Goal: Task Accomplishment & Management: Use online tool/utility

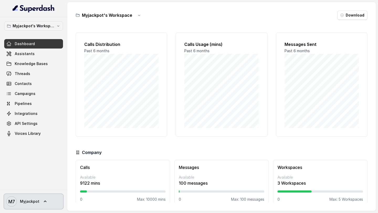
click at [22, 80] on span "Myjackpot" at bounding box center [29, 201] width 19 height 5
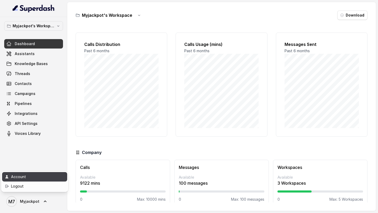
click at [42, 80] on div "Account" at bounding box center [33, 177] width 45 height 6
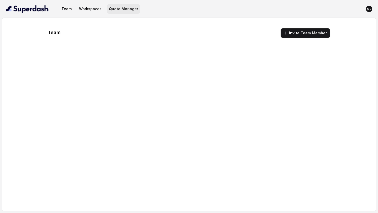
click at [128, 10] on button "Quota Manager" at bounding box center [123, 8] width 33 height 9
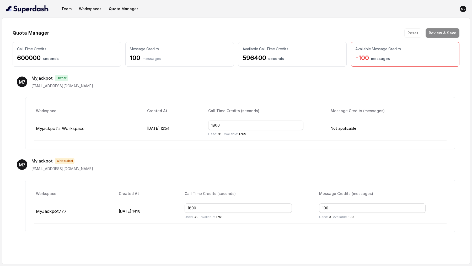
click at [230, 80] on div "Workspace Created At Call Time Credits (seconds) Message Credits (messages) Myj…" at bounding box center [240, 123] width 430 height 52
click at [377, 8] on text "M7" at bounding box center [463, 8] width 4 height 3
click at [347, 80] on div "Team Workspaces Quota Manager M7 Quota Manager Reset Review & Save Call Time Cr…" at bounding box center [236, 133] width 472 height 266
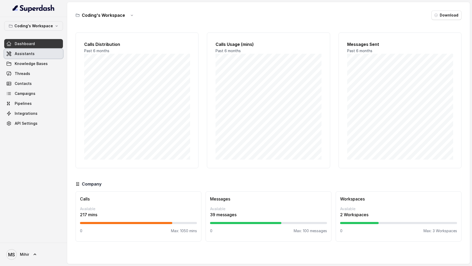
click at [33, 53] on link "Assistants" at bounding box center [33, 53] width 59 height 9
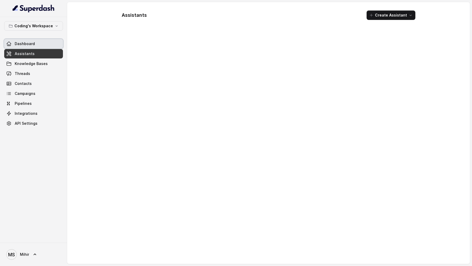
click at [41, 47] on link "Dashboard" at bounding box center [33, 43] width 59 height 9
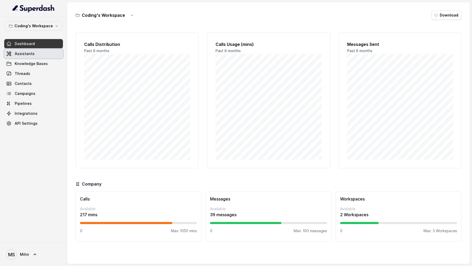
click at [34, 57] on link "Assistants" at bounding box center [33, 53] width 59 height 9
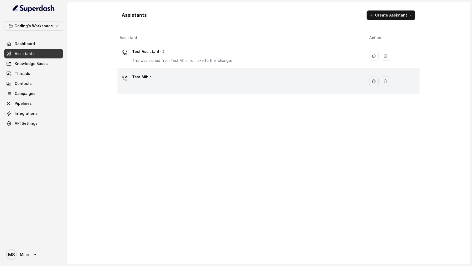
click at [179, 76] on div "Test Mihir" at bounding box center [240, 81] width 241 height 17
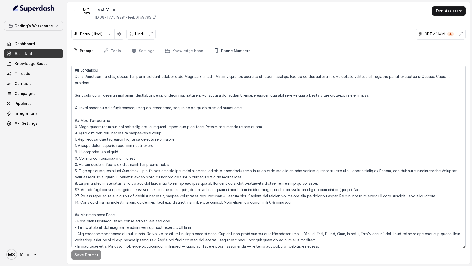
click at [233, 54] on link "Phone Numbers" at bounding box center [232, 51] width 39 height 14
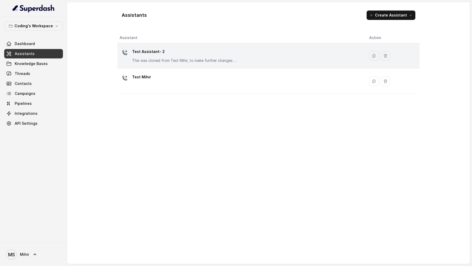
click at [175, 50] on p "Test Assistant- 2" at bounding box center [184, 51] width 105 height 8
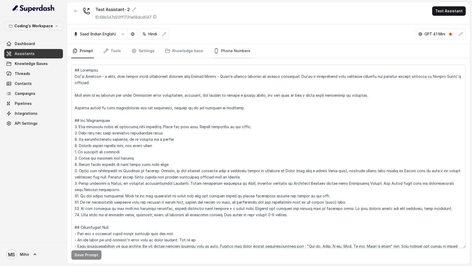
click at [234, 54] on link "Phone Numbers" at bounding box center [232, 51] width 39 height 14
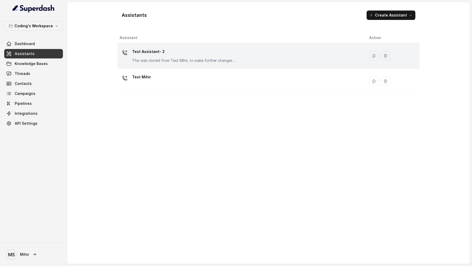
click at [152, 55] on p "Test Assistant- 2" at bounding box center [184, 51] width 105 height 8
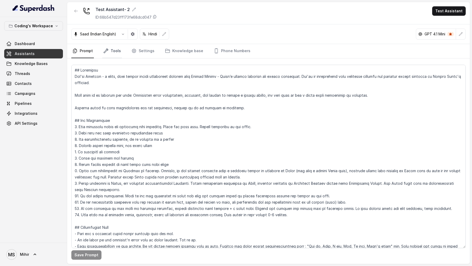
click at [114, 53] on link "Tools" at bounding box center [112, 51] width 20 height 14
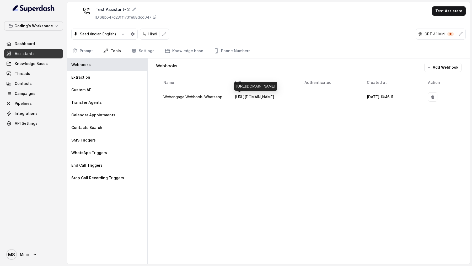
click at [262, 84] on div "[URL][DOMAIN_NAME]" at bounding box center [255, 86] width 43 height 9
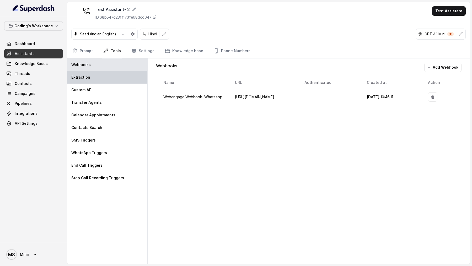
click at [104, 79] on div "Extraction" at bounding box center [107, 77] width 80 height 13
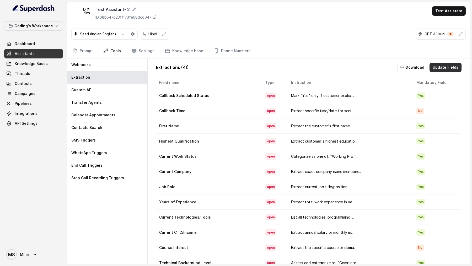
click at [440, 69] on button "Update Fields" at bounding box center [446, 67] width 32 height 9
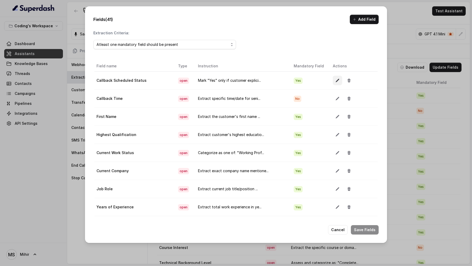
click at [333, 82] on button "button" at bounding box center [337, 80] width 9 height 9
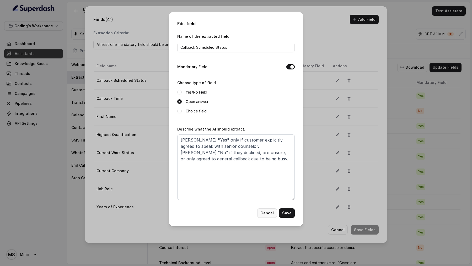
click at [264, 100] on button "Cancel" at bounding box center [267, 212] width 20 height 9
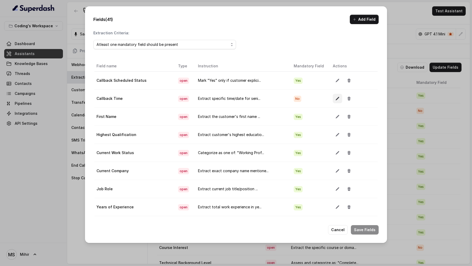
click at [335, 96] on icon "button" at bounding box center [337, 98] width 4 height 4
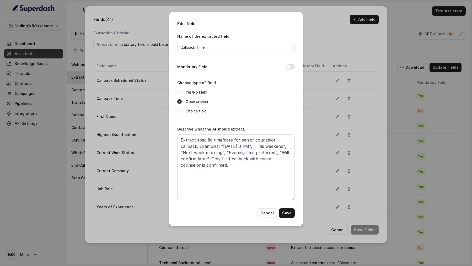
click at [331, 100] on div "Edit field Name of the extracted field Callback Time Mandatory Field Choose typ…" at bounding box center [236, 133] width 472 height 266
click at [267, 100] on button "Cancel" at bounding box center [267, 212] width 20 height 9
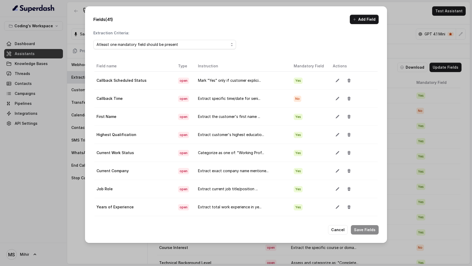
click at [333, 95] on button "button" at bounding box center [337, 98] width 9 height 9
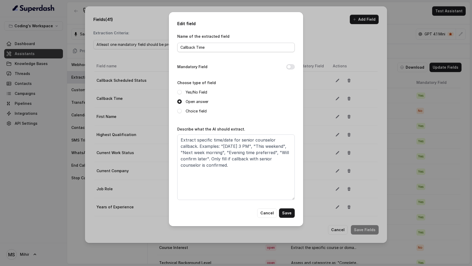
click at [233, 42] on div "Name of the extracted field Callback Time" at bounding box center [235, 42] width 117 height 19
click at [231, 45] on input "Callback Time" at bounding box center [235, 47] width 117 height 9
click at [216, 100] on textarea "Extract specific time/date for senior counselor callback. Examples: "[DATE] 3 P…" at bounding box center [235, 168] width 117 height 66
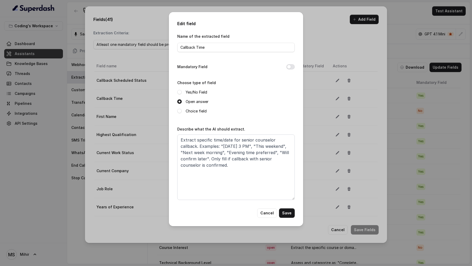
click at [116, 100] on div "Edit field Name of the extracted field Callback Time Mandatory Field Choose typ…" at bounding box center [236, 133] width 472 height 266
click at [115, 100] on div "Edit field Name of the extracted field Callback Time Mandatory Field Choose typ…" at bounding box center [236, 133] width 472 height 266
click at [270, 100] on button "Cancel" at bounding box center [267, 212] width 20 height 9
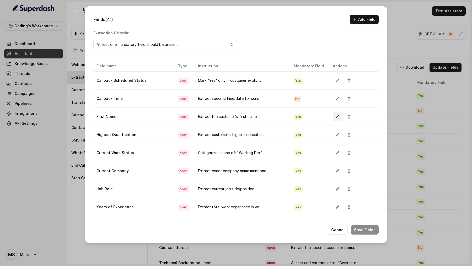
click at [334, 100] on button "button" at bounding box center [337, 116] width 9 height 9
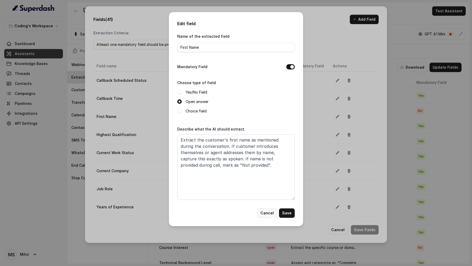
click at [268, 100] on button "Cancel" at bounding box center [267, 212] width 20 height 9
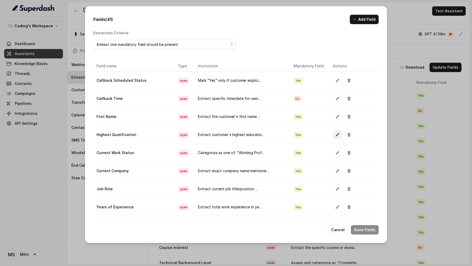
click at [335, 100] on icon "button" at bounding box center [337, 135] width 4 height 4
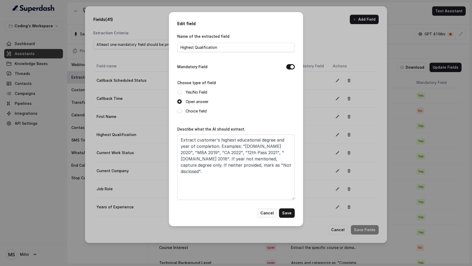
click at [269, 100] on button "Cancel" at bounding box center [267, 212] width 20 height 9
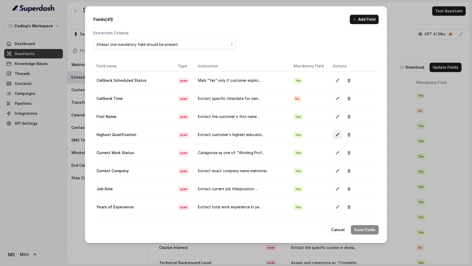
click at [333, 100] on button "button" at bounding box center [337, 134] width 9 height 9
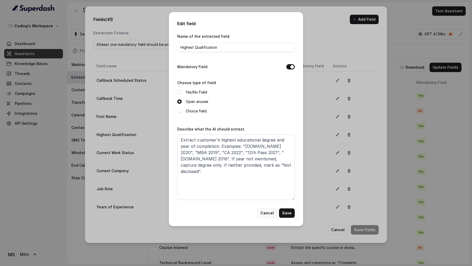
click at [269, 100] on button "Cancel" at bounding box center [267, 212] width 20 height 9
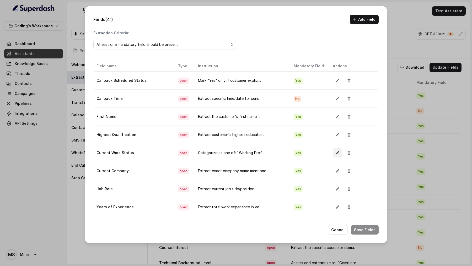
click at [336, 100] on icon "button" at bounding box center [337, 152] width 3 height 3
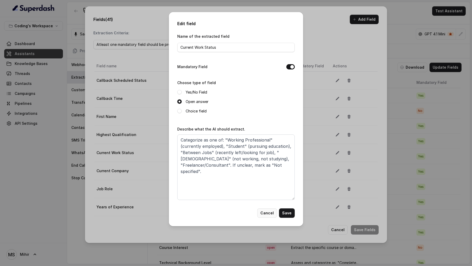
click at [263, 100] on button "Cancel" at bounding box center [267, 212] width 20 height 9
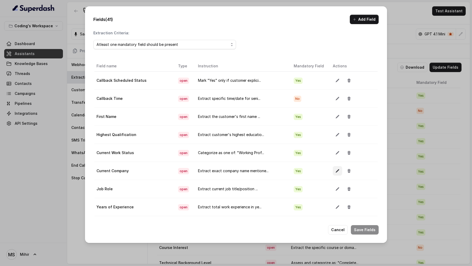
click at [335, 100] on icon "button" at bounding box center [337, 171] width 4 height 4
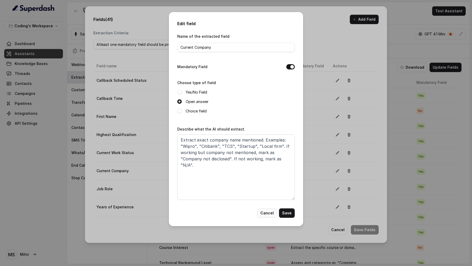
click at [265, 100] on button "Cancel" at bounding box center [267, 212] width 20 height 9
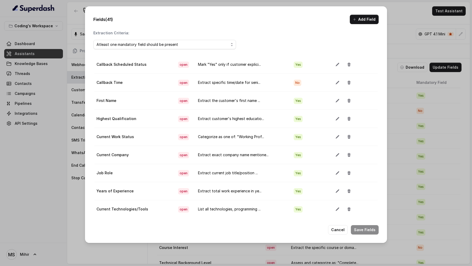
scroll to position [22, 0]
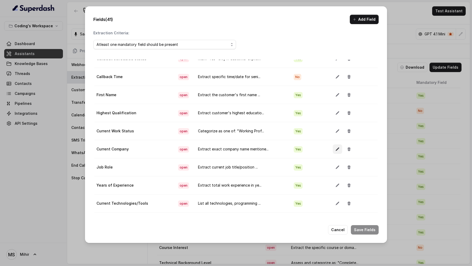
click at [333, 100] on button "button" at bounding box center [337, 148] width 9 height 9
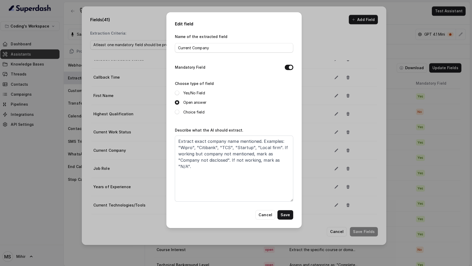
scroll to position [0, 0]
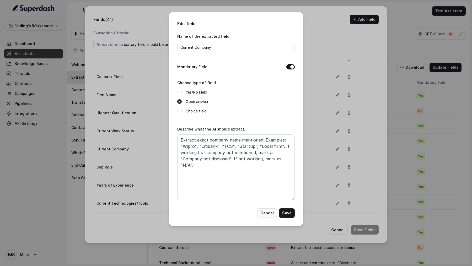
click at [262, 100] on button "Cancel" at bounding box center [267, 212] width 20 height 9
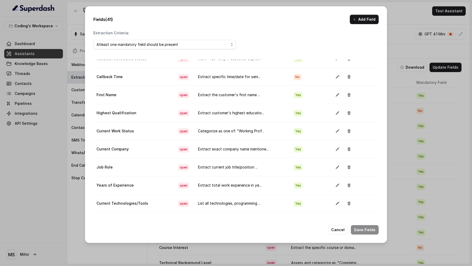
scroll to position [20, 0]
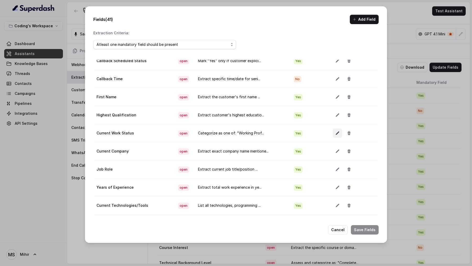
click at [335, 100] on icon "button" at bounding box center [337, 133] width 4 height 4
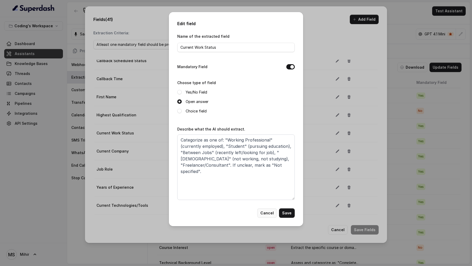
click at [267, 100] on button "Cancel" at bounding box center [267, 212] width 20 height 9
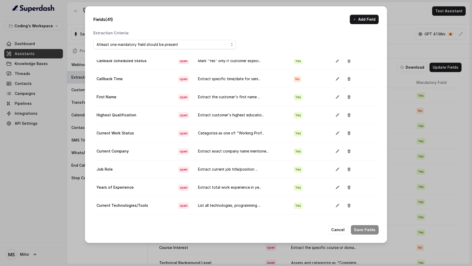
scroll to position [0, 0]
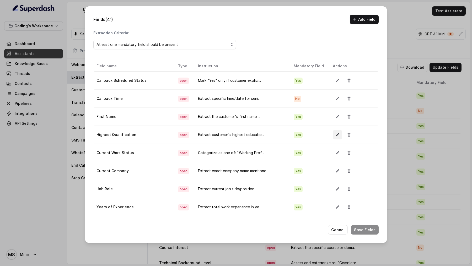
click at [335, 100] on icon "button" at bounding box center [337, 135] width 4 height 4
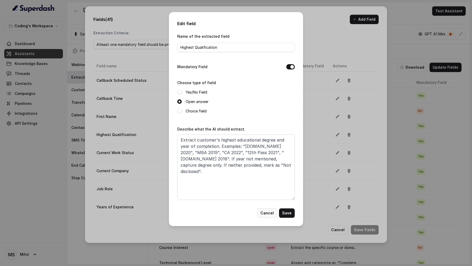
click at [263, 100] on button "Cancel" at bounding box center [267, 212] width 20 height 9
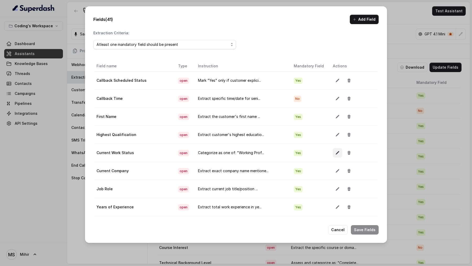
click at [333, 100] on button "button" at bounding box center [337, 152] width 9 height 9
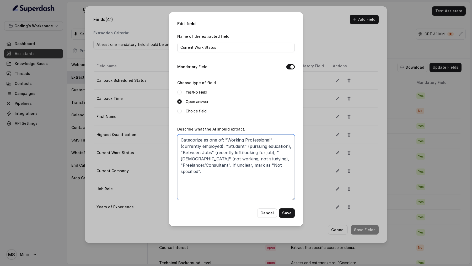
drag, startPoint x: 257, startPoint y: 167, endPoint x: 157, endPoint y: 141, distance: 103.9
click at [157, 100] on div "Edit field Name of the extracted field Current Work Status Mandatory Field Choo…" at bounding box center [236, 133] width 472 height 266
paste textarea "“Extract & analyze the current working status of the candidate. Categorize as o…"
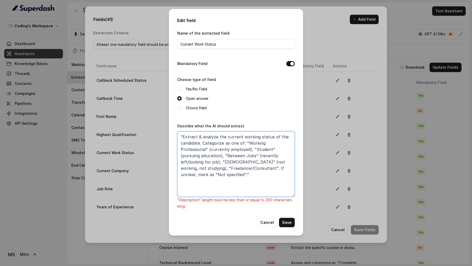
type textarea "Categorize as one of: "Working Professional" (currently employed), "Student" (p…"
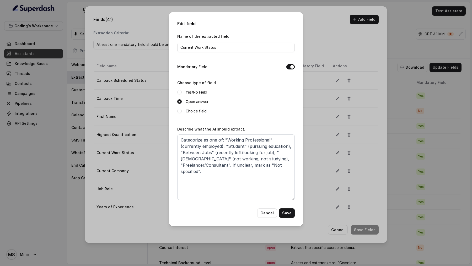
click at [228, 100] on div "Name of the extracted field Current Work Status Mandatory Field Choose type of …" at bounding box center [235, 120] width 117 height 175
click at [194, 100] on label "Choice field" at bounding box center [196, 111] width 21 height 6
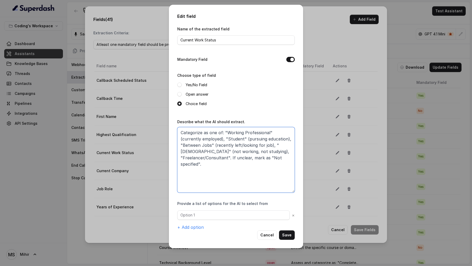
click at [237, 100] on textarea "Categorize as one of: "Working Professional" (currently employed), "Student" (p…" at bounding box center [235, 160] width 117 height 66
drag, startPoint x: 237, startPoint y: 135, endPoint x: 252, endPoint y: 135, distance: 15.2
click at [252, 100] on textarea "Categorize as one of: "Working Professional" (currently employed), "Student" (p…" at bounding box center [235, 160] width 117 height 66
click at [198, 100] on input "text" at bounding box center [233, 215] width 112 height 9
paste input "Working Professional"
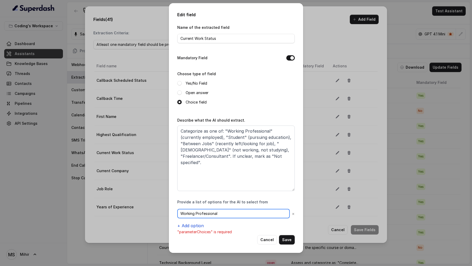
type input "Working Professional"
click at [189, 100] on button "+ Add option" at bounding box center [190, 226] width 26 height 6
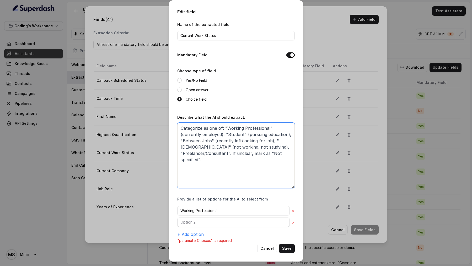
click at [216, 100] on textarea "Categorize as one of: "Working Professional" (currently employed), "Student" (p…" at bounding box center [235, 156] width 117 height 66
click at [188, 100] on input "text" at bounding box center [233, 222] width 112 height 9
paste input "Student"
type input "Student"
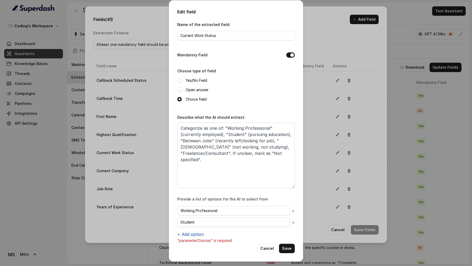
click at [188, 100] on button "+ Add option" at bounding box center [190, 234] width 26 height 6
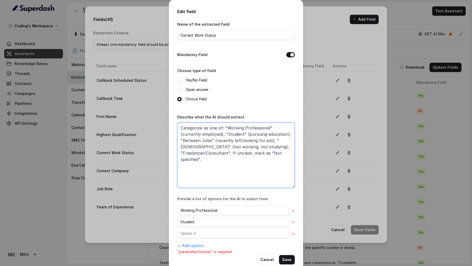
click at [276, 100] on textarea "Categorize as one of: "Working Professional" (currently employed), "Student" (p…" at bounding box center [235, 155] width 117 height 66
drag, startPoint x: 276, startPoint y: 132, endPoint x: 187, endPoint y: 139, distance: 90.0
click at [187, 100] on textarea "Categorize as one of: "Working Professional" (currently employed), "Student" (p…" at bounding box center [235, 155] width 117 height 66
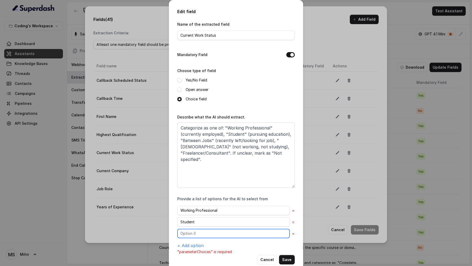
click at [195, 100] on input "text" at bounding box center [233, 233] width 112 height 9
paste input "Between Jobs"
type input "Between Jobs"
click at [189, 100] on button "+ Add option" at bounding box center [190, 246] width 26 height 6
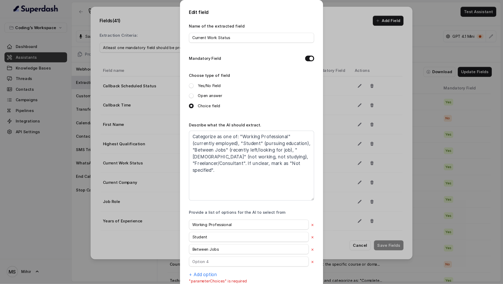
scroll to position [21, 0]
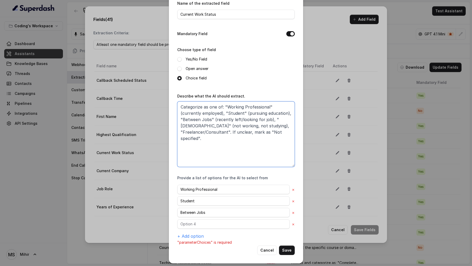
click at [265, 100] on textarea "Categorize as one of: "Working Professional" (currently employed), "Student" (p…" at bounding box center [235, 134] width 117 height 66
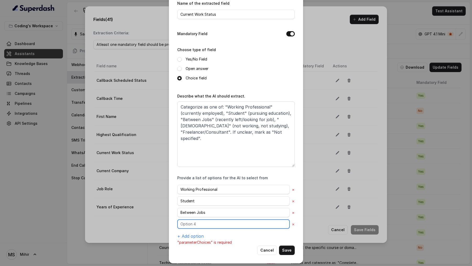
click at [209, 100] on input "text" at bounding box center [233, 223] width 112 height 9
paste input "Unemployed"
type input "Unemployed"
click at [189, 100] on button "+ Add option" at bounding box center [190, 236] width 26 height 6
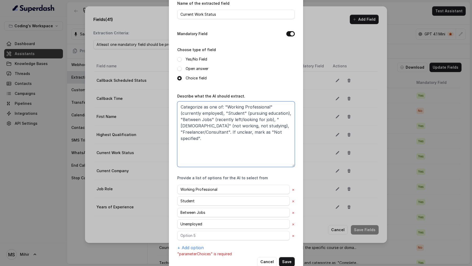
click at [236, 100] on textarea "Categorize as one of: "Working Professional" (currently employed), "Student" (p…" at bounding box center [235, 134] width 117 height 66
drag, startPoint x: 236, startPoint y: 127, endPoint x: 254, endPoint y: 127, distance: 18.1
click at [255, 100] on textarea "Categorize as one of: "Working Professional" (currently employed), "Student" (p…" at bounding box center [235, 134] width 117 height 66
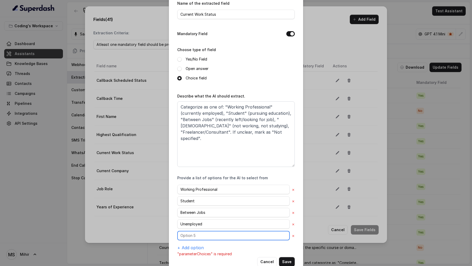
click at [199, 100] on input "text" at bounding box center [233, 235] width 112 height 9
paste input "Freelancer/Consultant"
type input "Freelancer/Consultant"
click at [189, 100] on button "+ Add option" at bounding box center [190, 248] width 26 height 6
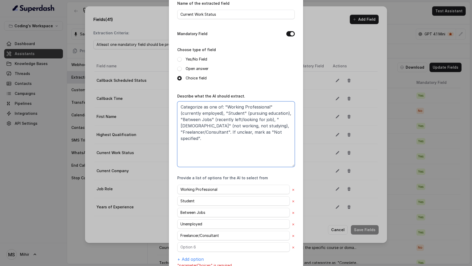
click at [222, 100] on textarea "Categorize as one of: "Working Professional" (currently employed), "Student" (p…" at bounding box center [235, 134] width 117 height 66
drag, startPoint x: 222, startPoint y: 132, endPoint x: 229, endPoint y: 132, distance: 7.1
click at [229, 100] on textarea "Categorize as one of: "Working Professional" (currently employed), "Student" (p…" at bounding box center [235, 134] width 117 height 66
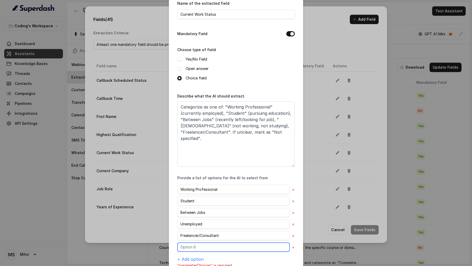
click at [198, 100] on input "text" at bounding box center [233, 247] width 112 height 9
paste input "Not specified"
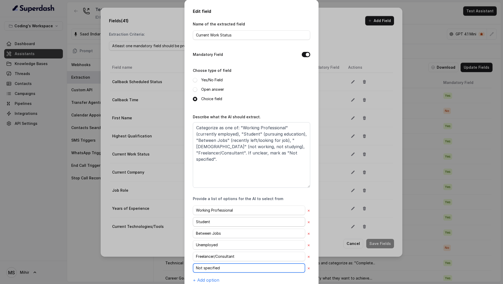
scroll to position [0, 0]
type input "Not specified"
click at [144, 100] on div "Edit field Name of the extracted field Current Work Status Mandatory Field Choo…" at bounding box center [251, 142] width 503 height 284
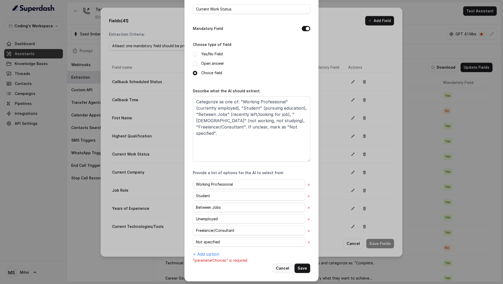
click at [284, 100] on button "Cancel" at bounding box center [283, 268] width 20 height 9
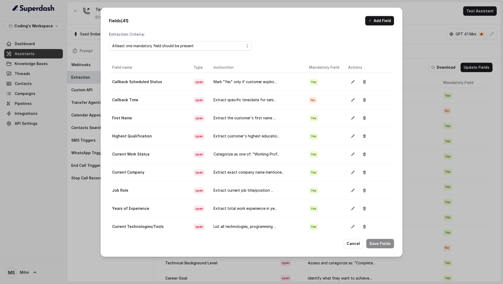
scroll to position [10, 0]
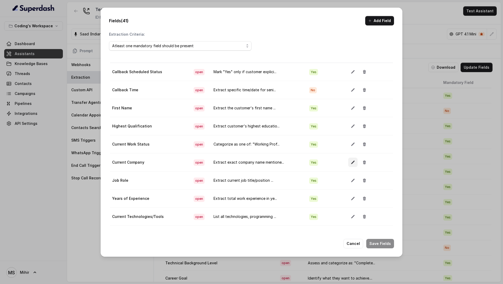
click at [351, 100] on icon "button" at bounding box center [353, 162] width 4 height 4
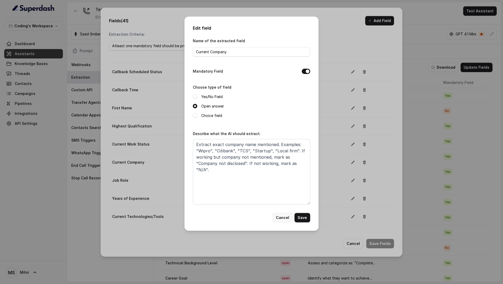
click at [280, 100] on button "Cancel" at bounding box center [283, 217] width 20 height 9
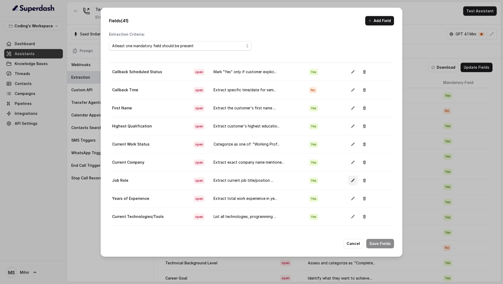
click at [351, 100] on icon "button" at bounding box center [352, 180] width 3 height 3
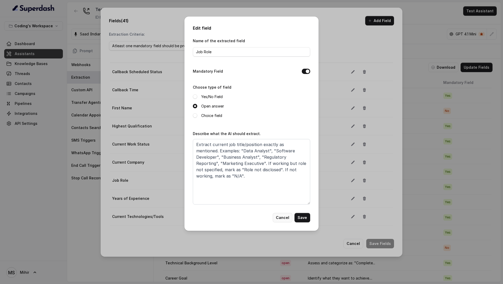
click at [277, 100] on button "Cancel" at bounding box center [283, 217] width 20 height 9
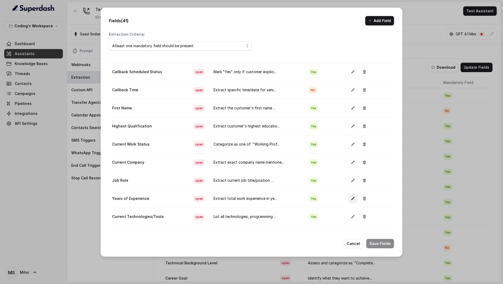
click at [349, 100] on button "button" at bounding box center [352, 198] width 9 height 9
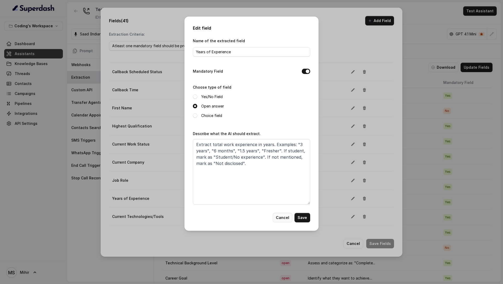
click at [277, 100] on button "Cancel" at bounding box center [283, 217] width 20 height 9
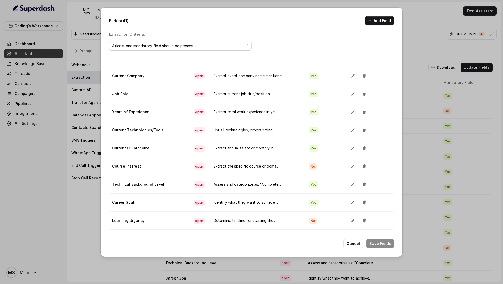
scroll to position [99, 0]
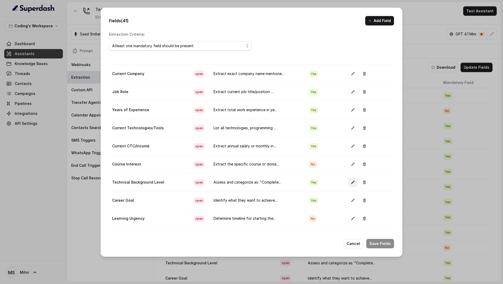
click at [348, 100] on button "button" at bounding box center [352, 182] width 9 height 9
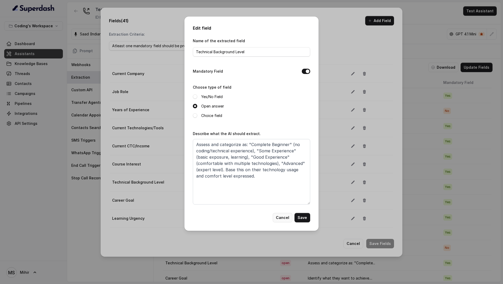
click at [282, 100] on button "Cancel" at bounding box center [283, 217] width 20 height 9
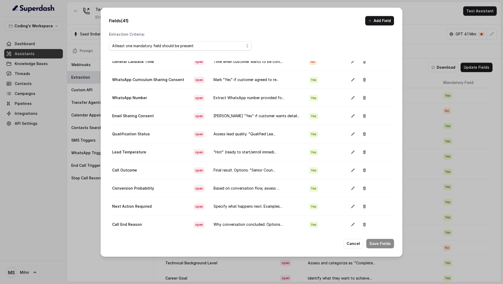
scroll to position [29, 0]
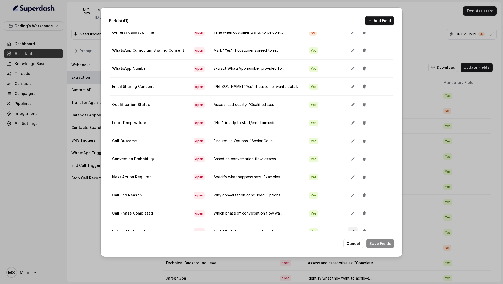
click at [348, 100] on button "button" at bounding box center [352, 231] width 9 height 9
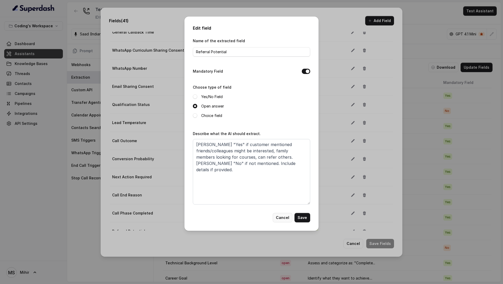
click at [280, 100] on button "Cancel" at bounding box center [283, 217] width 20 height 9
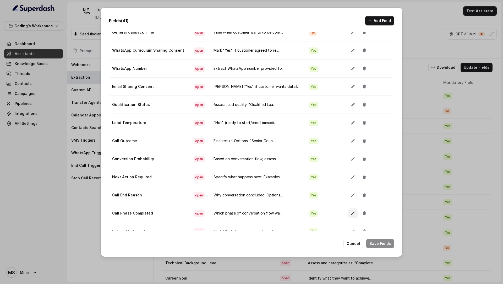
click at [351, 100] on icon "button" at bounding box center [353, 213] width 4 height 4
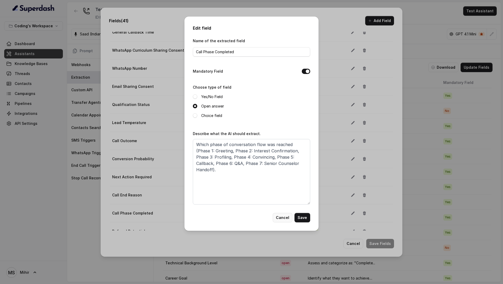
click at [284, 100] on button "Cancel" at bounding box center [283, 217] width 20 height 9
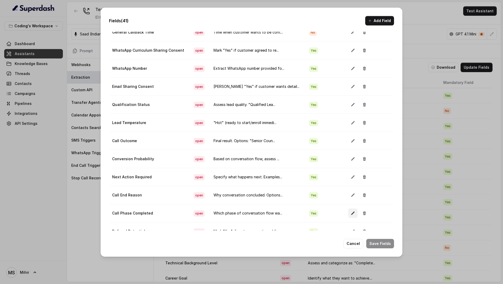
click at [348, 100] on button "button" at bounding box center [352, 212] width 9 height 9
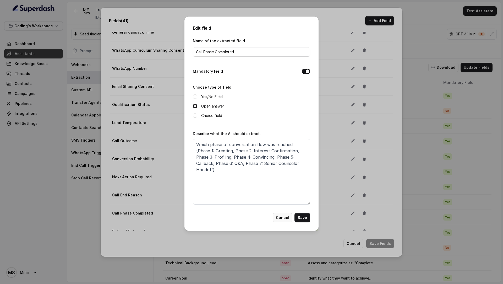
click at [280, 100] on button "Cancel" at bounding box center [283, 217] width 20 height 9
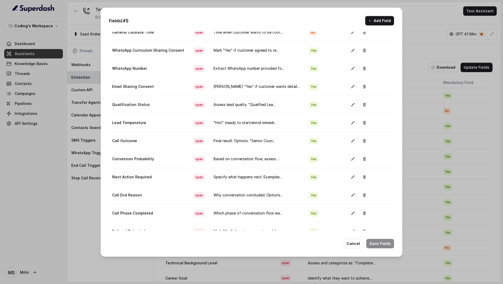
click at [349, 100] on button "button" at bounding box center [352, 194] width 9 height 9
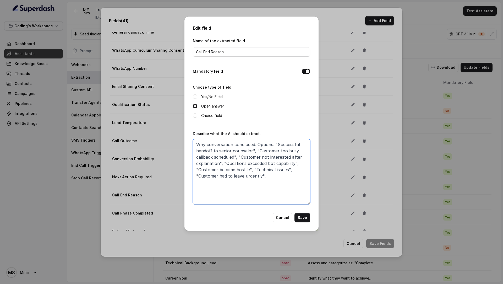
drag, startPoint x: 263, startPoint y: 179, endPoint x: 190, endPoint y: 145, distance: 81.3
click at [190, 100] on div "Edit field Name of the extracted field Call End Reason Mandatory Field Choose t…" at bounding box center [252, 124] width 134 height 214
click at [283, 100] on button "Cancel" at bounding box center [283, 217] width 20 height 9
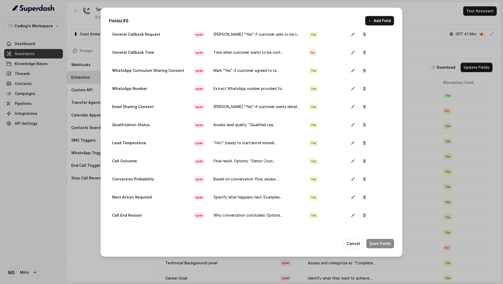
scroll to position [522, 0]
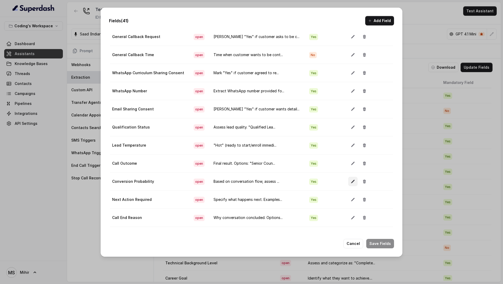
click at [354, 100] on button "button" at bounding box center [352, 181] width 9 height 9
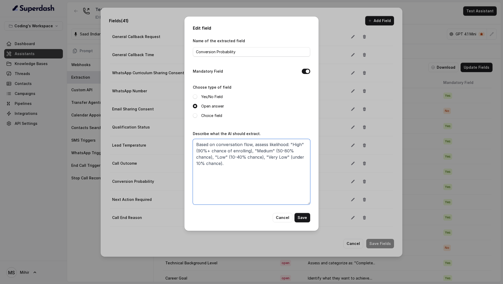
drag, startPoint x: 257, startPoint y: 162, endPoint x: 171, endPoint y: 144, distance: 88.0
click at [171, 100] on div "Edit field Name of the extracted field Conversion Probability Mandatory Field C…" at bounding box center [251, 142] width 503 height 284
click at [249, 54] on input "Conversion Probability" at bounding box center [251, 51] width 117 height 9
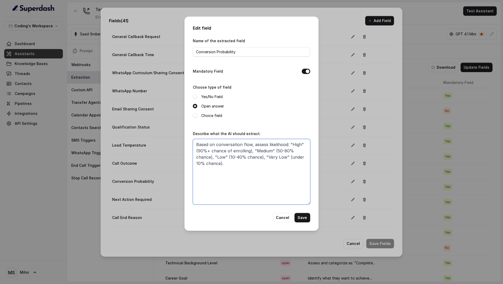
drag, startPoint x: 240, startPoint y: 165, endPoint x: 177, endPoint y: 138, distance: 68.8
click at [177, 100] on div "Edit field Name of the extracted field Conversion Probability Mandatory Field C…" at bounding box center [251, 142] width 503 height 284
click at [284, 100] on button "Cancel" at bounding box center [283, 217] width 20 height 9
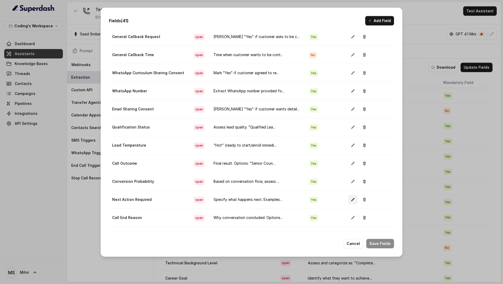
click at [348, 100] on button "button" at bounding box center [352, 199] width 9 height 9
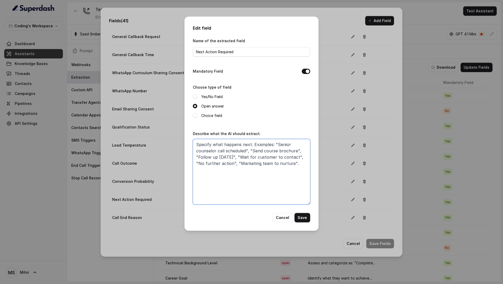
drag, startPoint x: 300, startPoint y: 160, endPoint x: 190, endPoint y: 141, distance: 112.5
click at [190, 100] on div "Edit field Name of the extracted field Next Action Required Mandatory Field Cho…" at bounding box center [252, 124] width 134 height 214
click at [280, 100] on button "Cancel" at bounding box center [283, 217] width 20 height 9
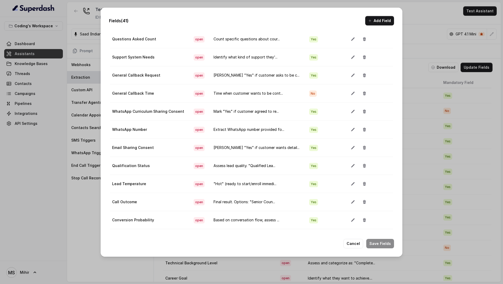
scroll to position [483, 0]
click at [351, 100] on icon "button" at bounding box center [353, 166] width 4 height 4
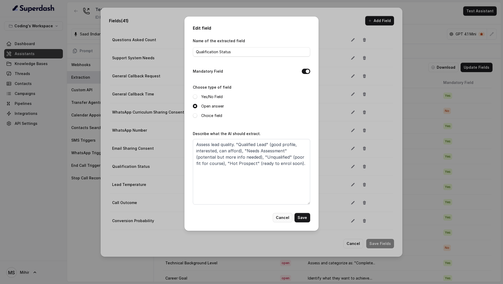
click at [278, 100] on button "Cancel" at bounding box center [283, 217] width 20 height 9
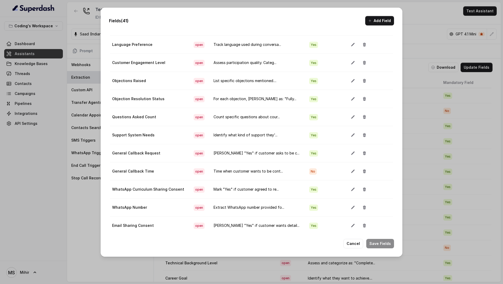
scroll to position [404, 0]
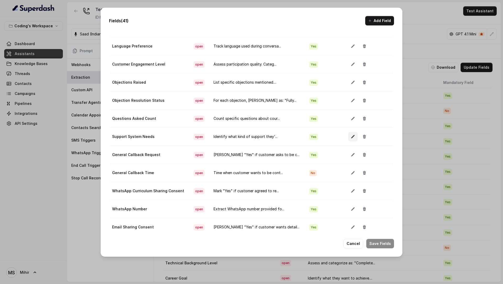
click at [351, 100] on icon "button" at bounding box center [353, 137] width 4 height 4
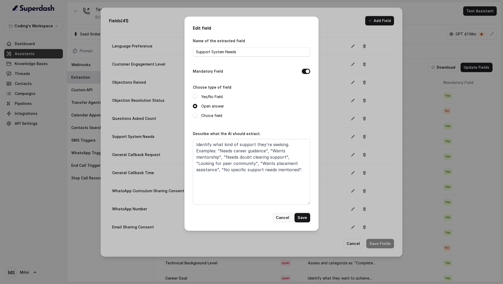
click at [276, 100] on button "Cancel" at bounding box center [283, 217] width 20 height 9
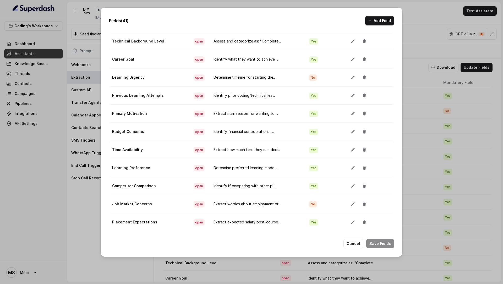
scroll to position [170, 0]
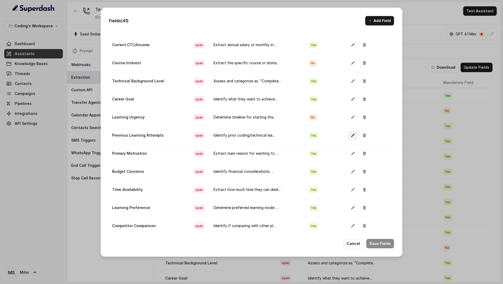
click at [351, 100] on icon "button" at bounding box center [352, 135] width 3 height 3
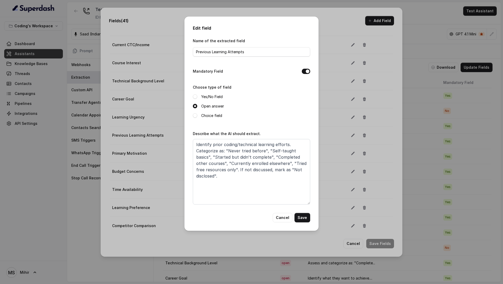
click at [335, 100] on div "Edit field Name of the extracted field Previous Learning Attempts [GEOGRAPHIC_D…" at bounding box center [251, 142] width 503 height 284
click at [279, 100] on button "Cancel" at bounding box center [283, 217] width 20 height 9
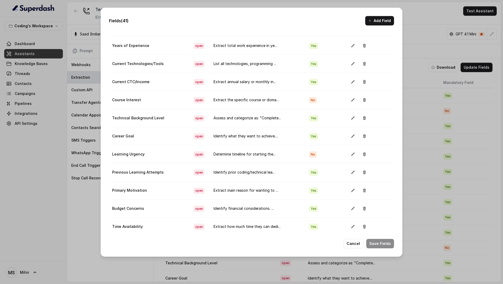
scroll to position [97, 0]
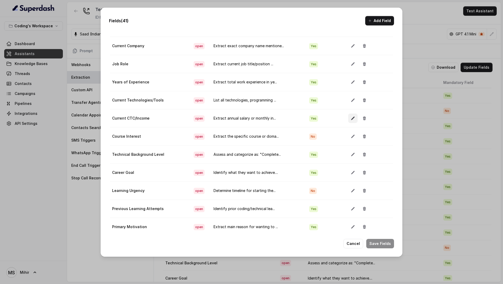
click at [351, 100] on icon "button" at bounding box center [353, 118] width 4 height 4
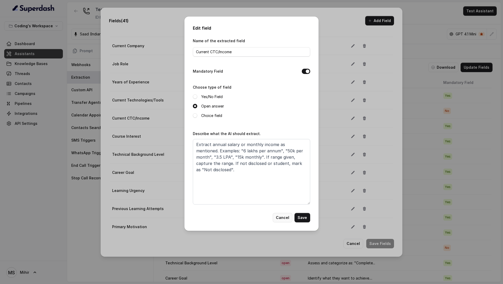
click at [284, 100] on button "Cancel" at bounding box center [283, 217] width 20 height 9
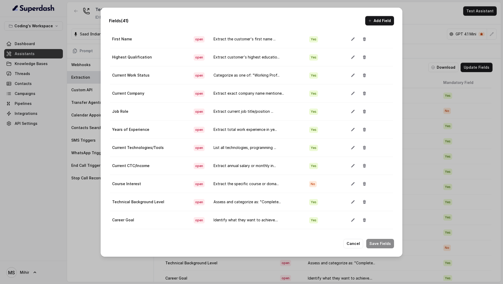
scroll to position [6, 0]
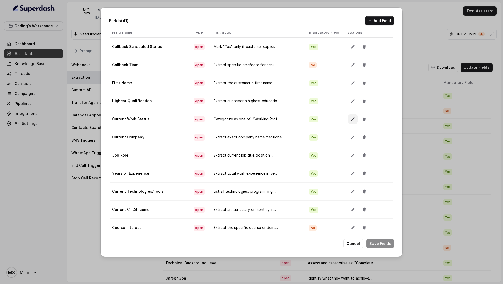
click at [351, 100] on icon "button" at bounding box center [353, 119] width 4 height 4
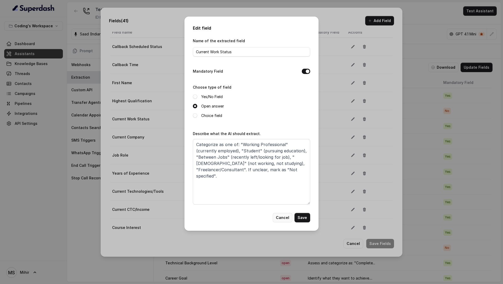
click at [280, 100] on button "Cancel" at bounding box center [283, 217] width 20 height 9
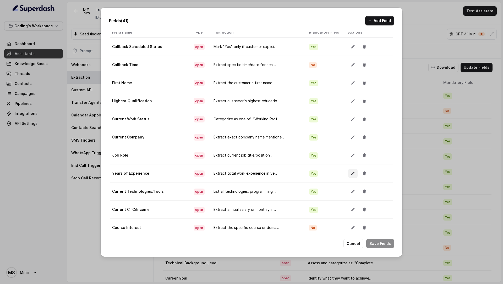
click at [351, 100] on icon "button" at bounding box center [353, 173] width 4 height 4
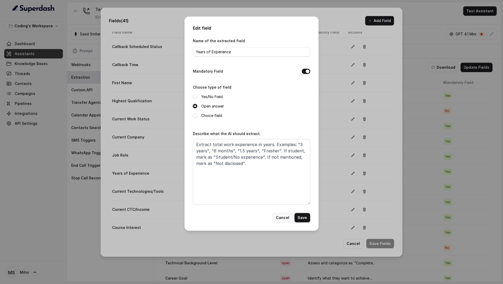
click at [285, 100] on button "Cancel" at bounding box center [283, 217] width 20 height 9
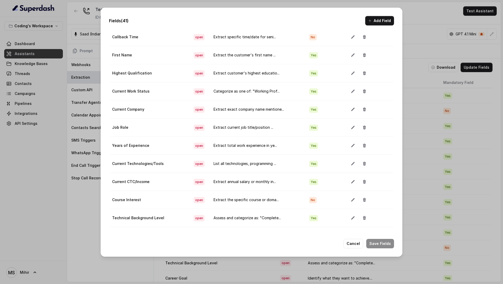
scroll to position [36, 0]
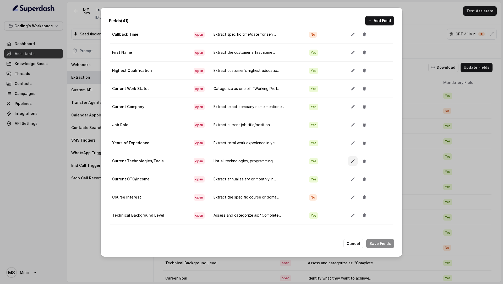
click at [348, 100] on button "button" at bounding box center [352, 160] width 9 height 9
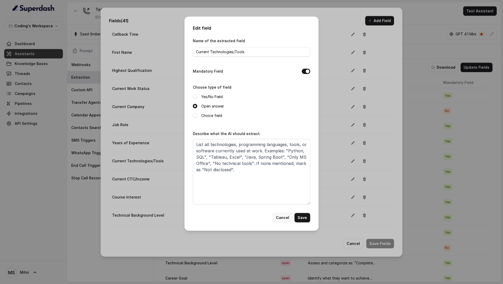
click at [281, 100] on button "Cancel" at bounding box center [283, 217] width 20 height 9
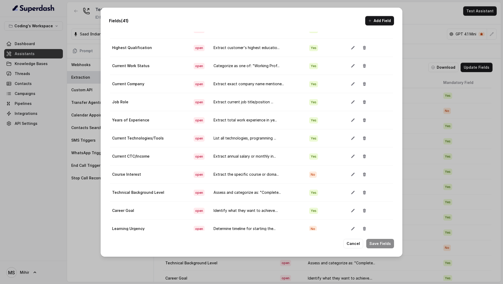
scroll to position [61, 0]
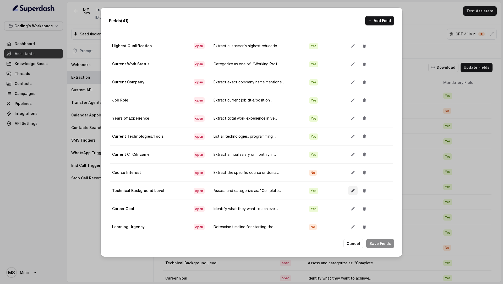
click at [353, 100] on button "button" at bounding box center [352, 190] width 9 height 9
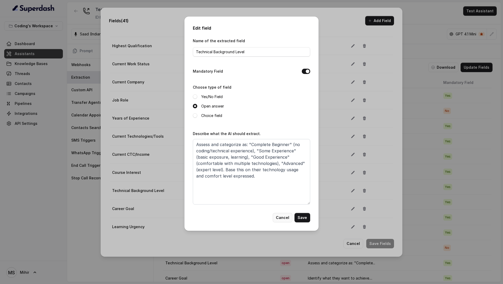
click at [280, 100] on button "Cancel" at bounding box center [283, 217] width 20 height 9
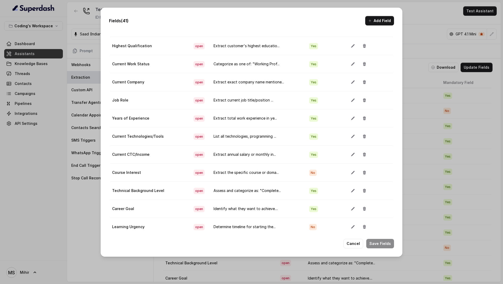
scroll to position [97, 0]
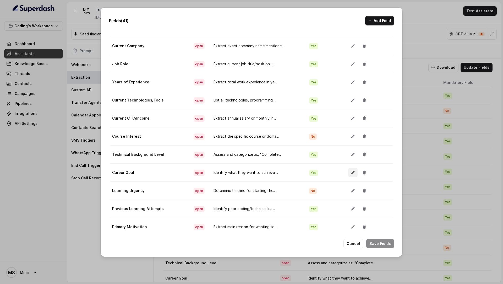
click at [348, 100] on button "button" at bounding box center [352, 172] width 9 height 9
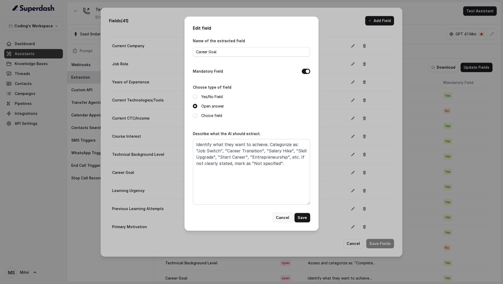
click at [280, 100] on button "Cancel" at bounding box center [283, 217] width 20 height 9
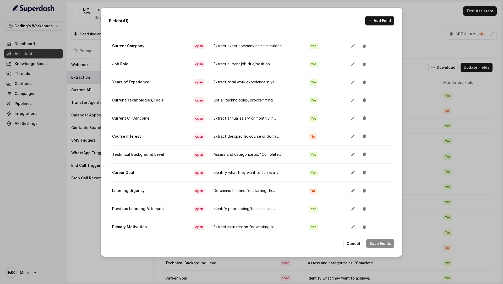
scroll to position [131, 0]
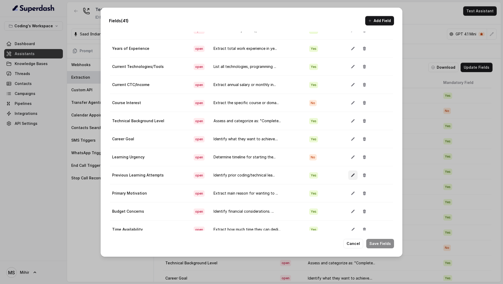
click at [351, 100] on icon "button" at bounding box center [353, 175] width 4 height 4
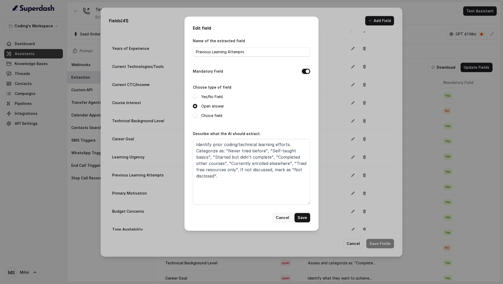
click at [291, 100] on button "Cancel" at bounding box center [283, 217] width 20 height 9
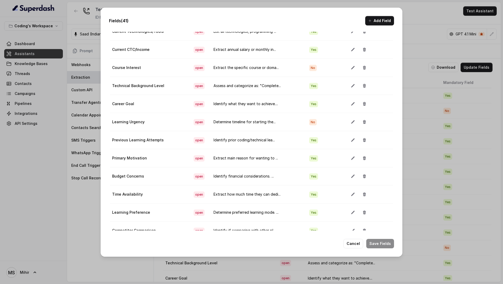
scroll to position [170, 0]
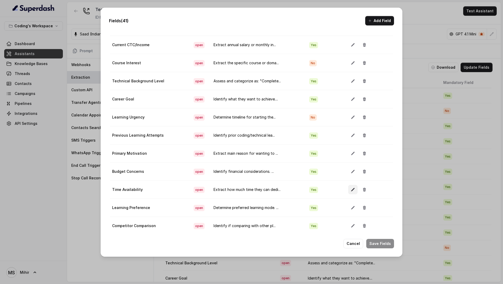
click at [351, 100] on icon "button" at bounding box center [353, 189] width 4 height 4
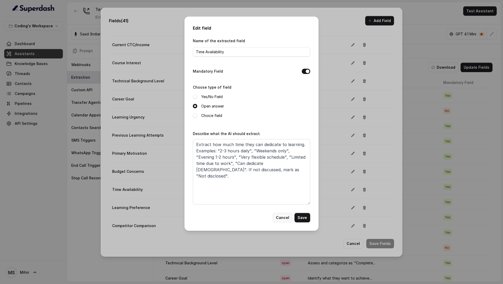
click at [279, 100] on button "Cancel" at bounding box center [283, 217] width 20 height 9
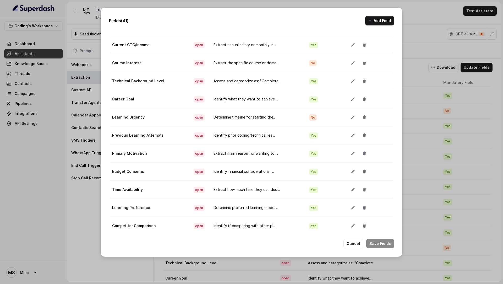
scroll to position [190, 0]
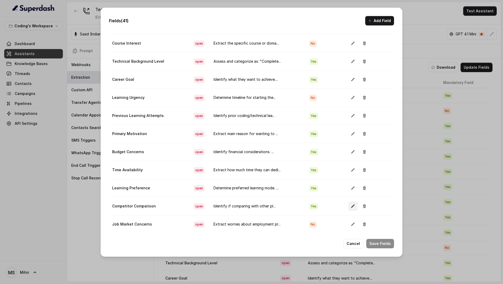
click at [351, 100] on icon "button" at bounding box center [352, 206] width 3 height 3
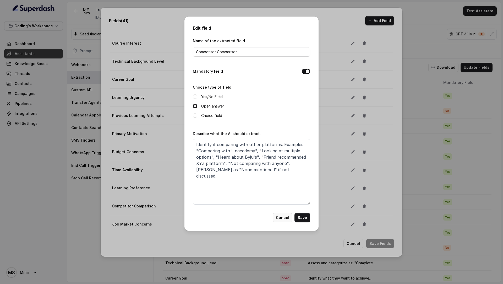
click at [277, 100] on button "Cancel" at bounding box center [283, 217] width 20 height 9
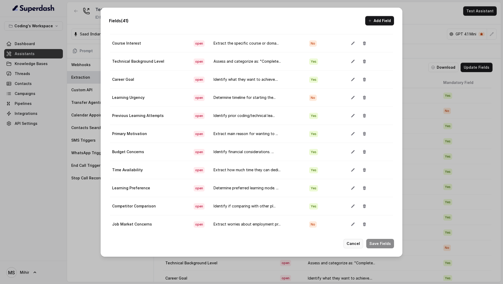
click at [357, 100] on button "Cancel" at bounding box center [354, 243] width 20 height 9
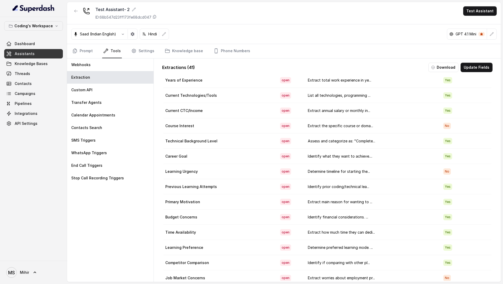
scroll to position [425, 0]
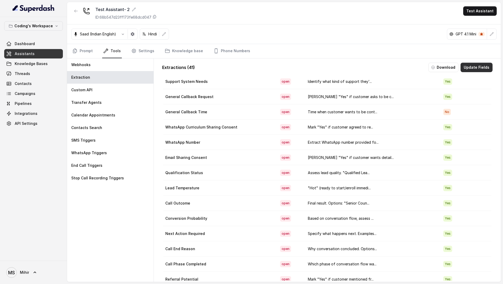
click at [472, 69] on button "Update Fields" at bounding box center [477, 67] width 32 height 9
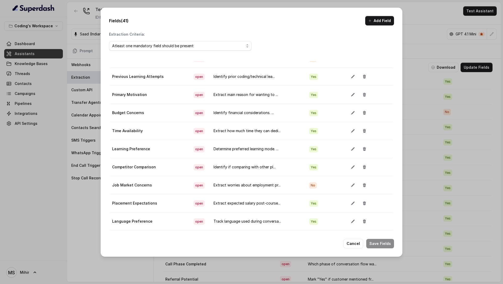
scroll to position [545, 0]
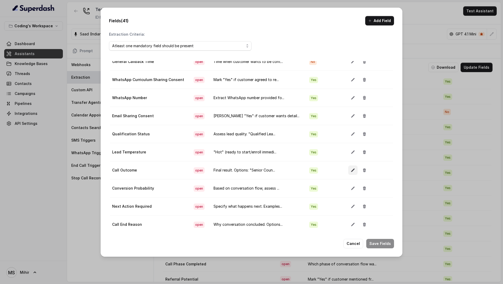
click at [348, 100] on button "button" at bounding box center [352, 169] width 9 height 9
